Goal: Navigation & Orientation: Find specific page/section

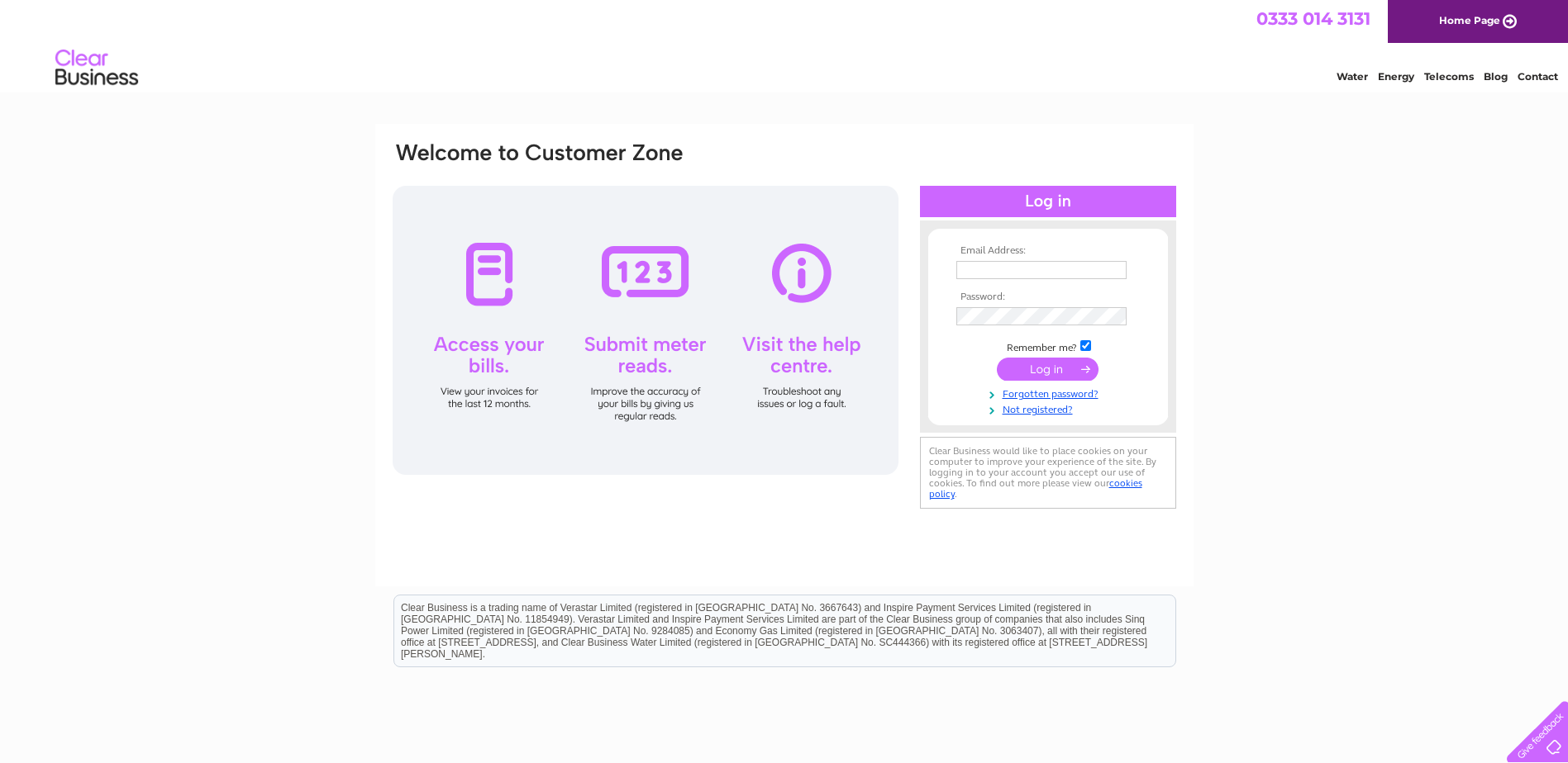
click at [973, 276] on input "text" at bounding box center [1042, 270] width 170 height 18
type input "melbelford@hotmail.com"
click at [997, 359] on input "submit" at bounding box center [1048, 371] width 102 height 23
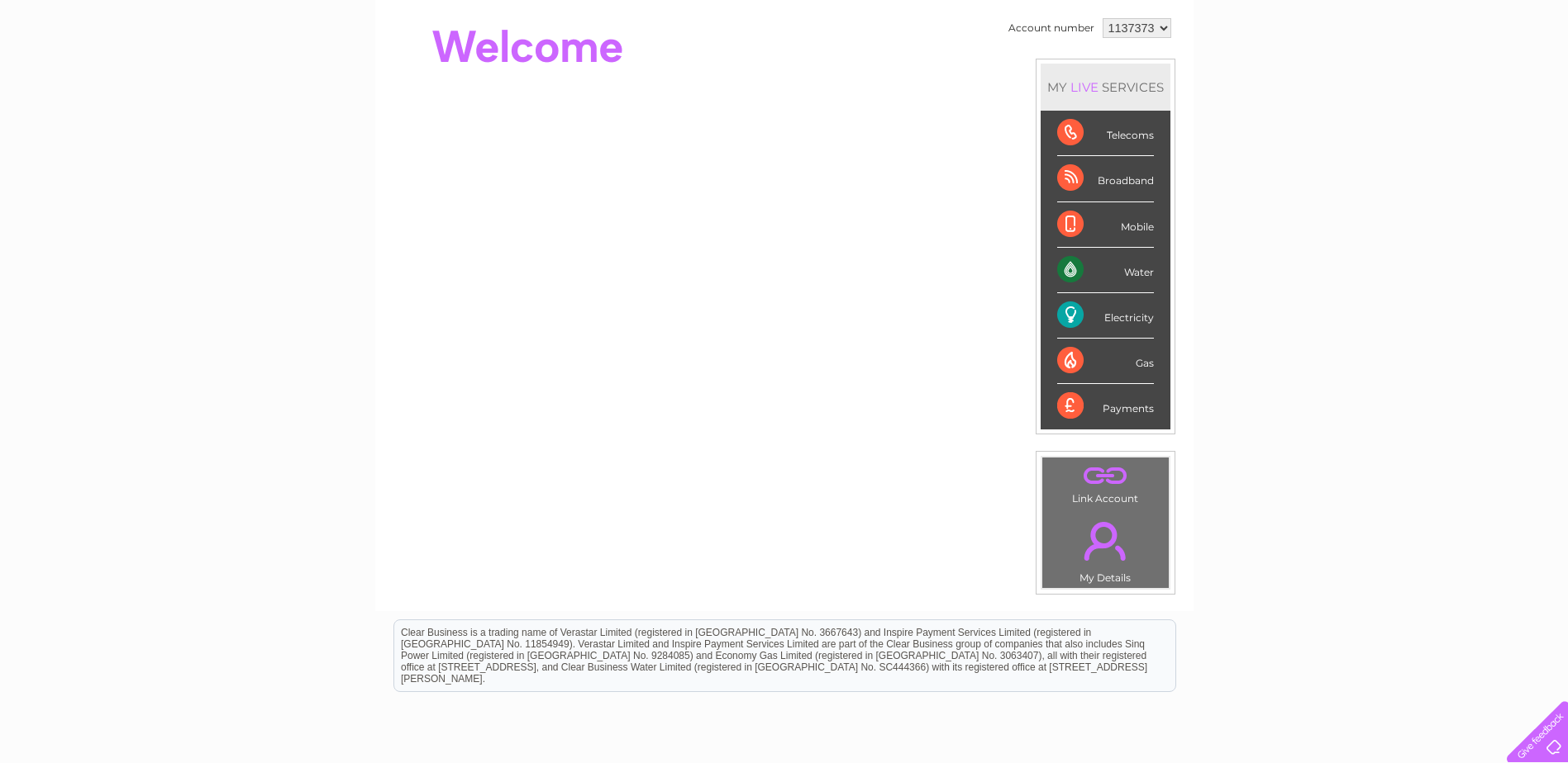
scroll to position [165, 0]
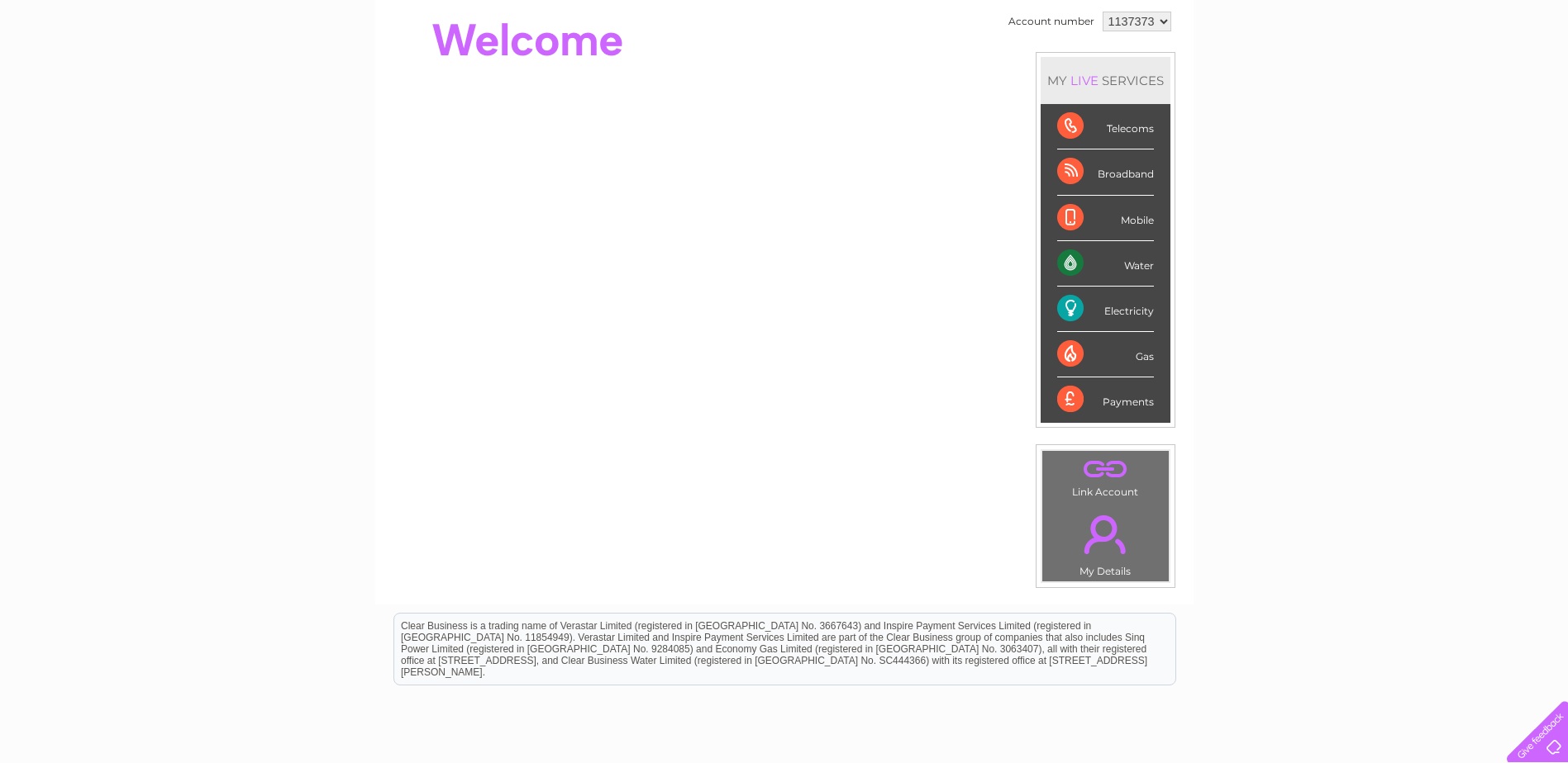
click at [1099, 79] on div "MY LIVE SERVICES" at bounding box center [1105, 81] width 130 height 47
click at [1064, 260] on div "Water" at bounding box center [1105, 264] width 97 height 46
click at [1073, 313] on div "Electricity" at bounding box center [1105, 309] width 97 height 46
click at [1114, 301] on div "Electricity" at bounding box center [1105, 309] width 97 height 46
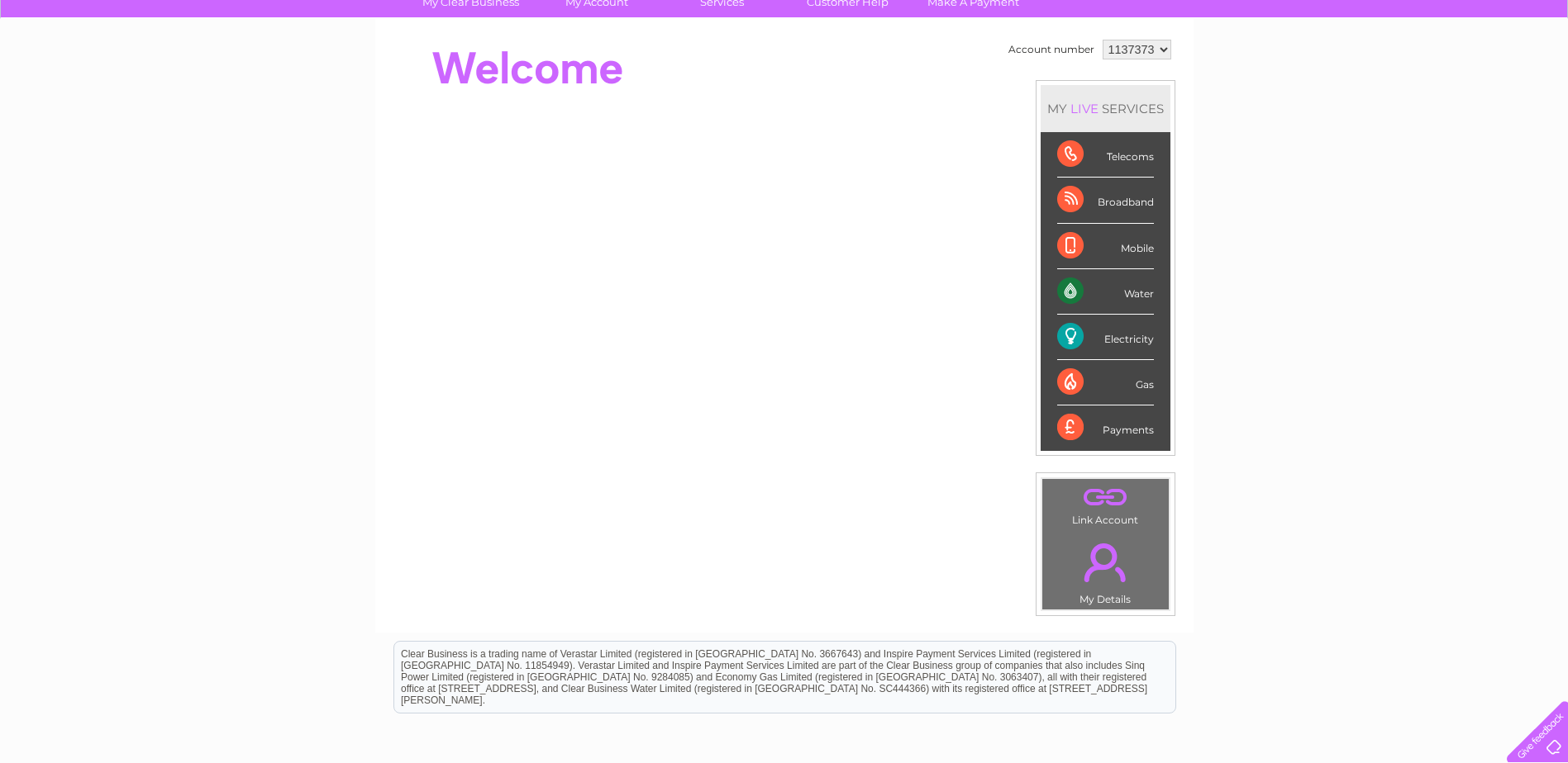
scroll to position [0, 0]
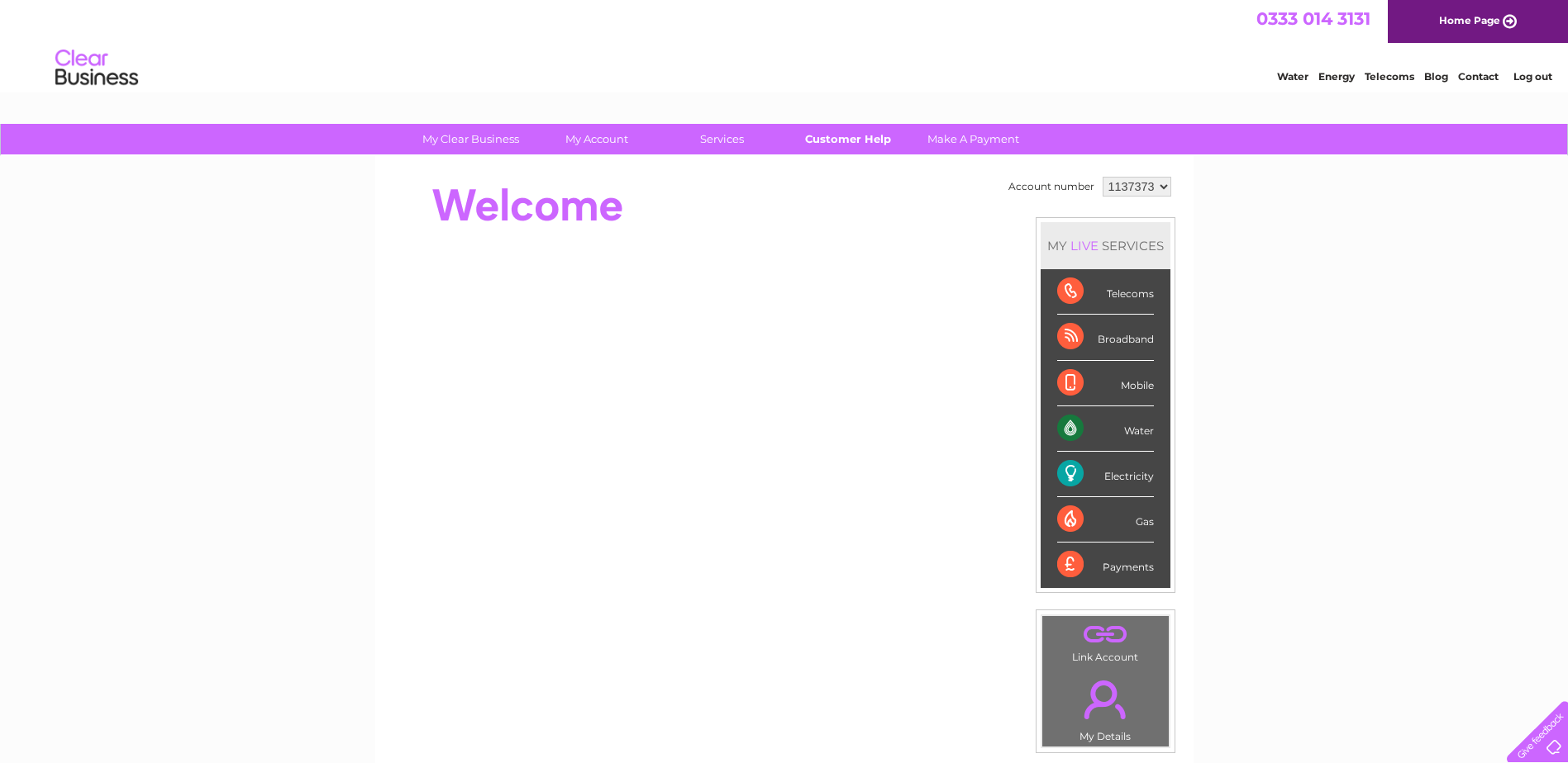
click at [833, 133] on link "Customer Help" at bounding box center [847, 139] width 136 height 31
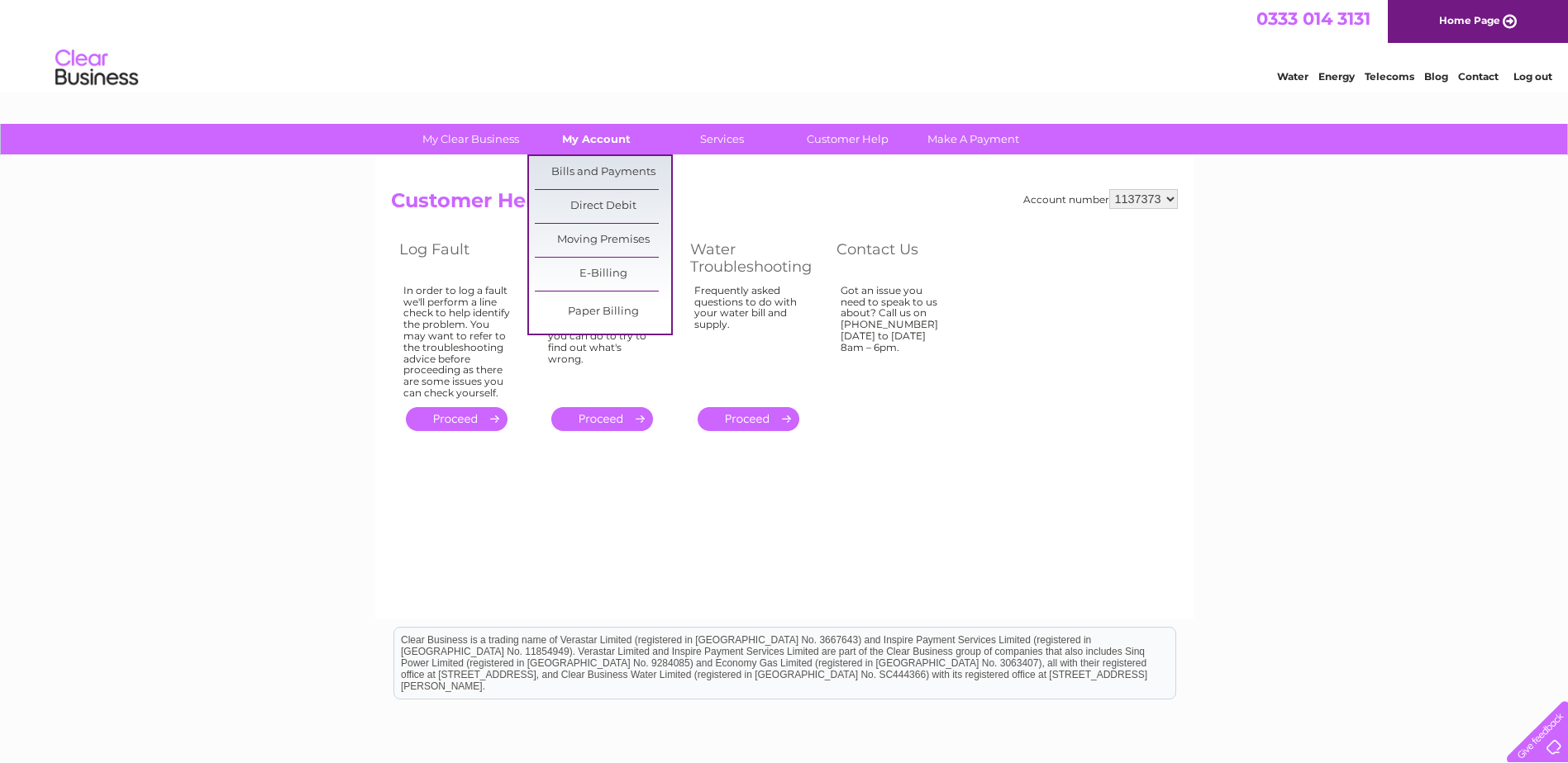
click at [611, 138] on link "My Account" at bounding box center [596, 139] width 136 height 31
